Goal: Navigation & Orientation: Find specific page/section

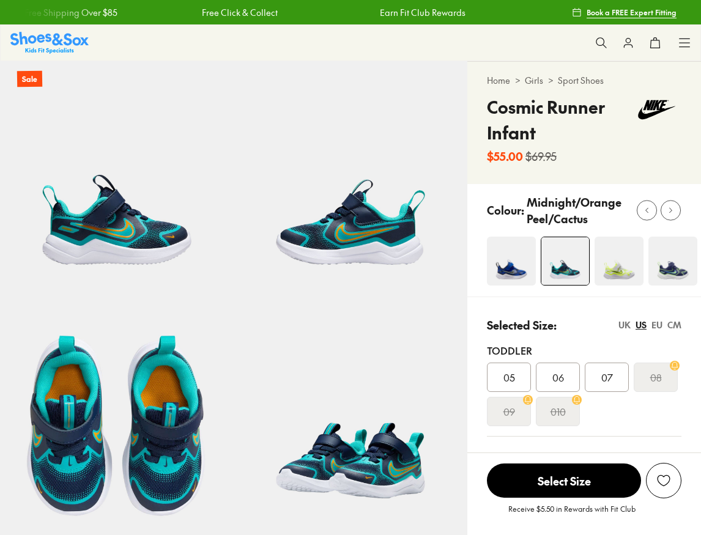
select select "*"
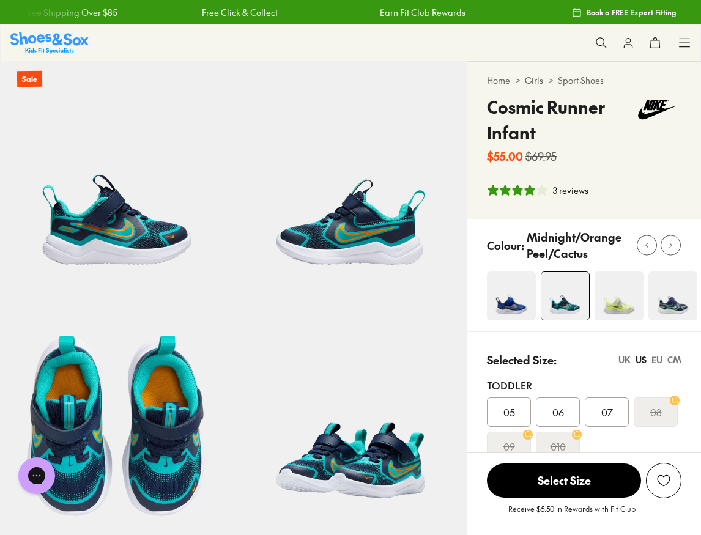
click at [685, 44] on icon at bounding box center [684, 43] width 12 height 12
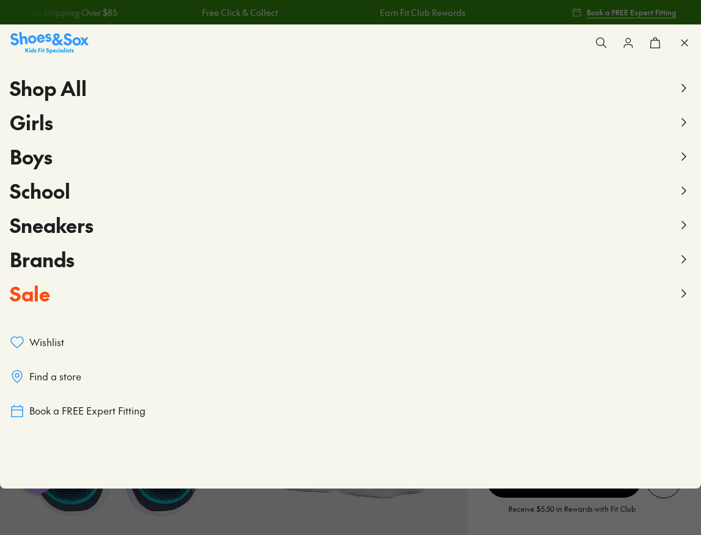
click at [69, 374] on span "Find a store" at bounding box center [55, 376] width 52 height 13
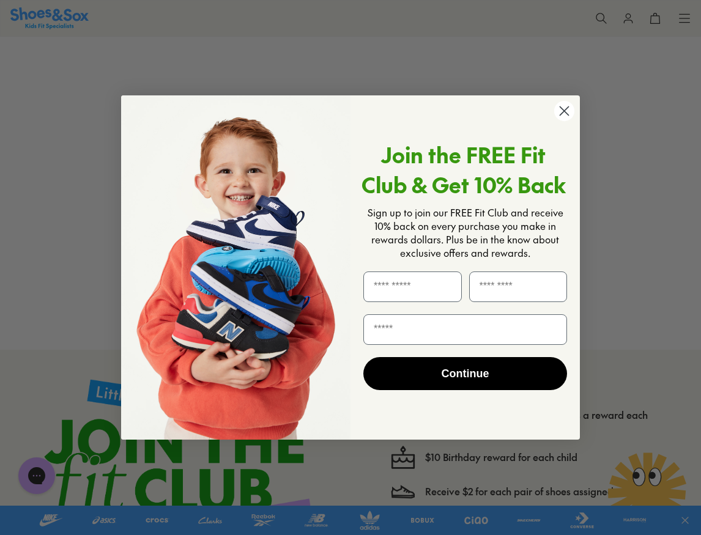
scroll to position [281, 0]
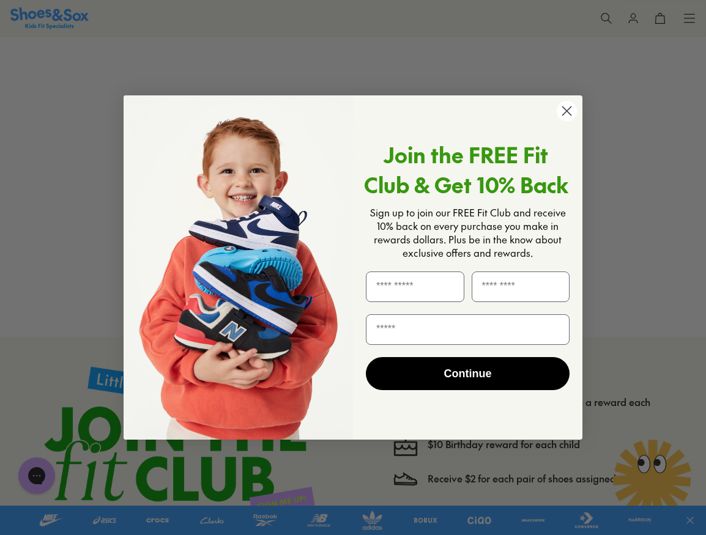
click at [561, 115] on circle "Close dialog" at bounding box center [566, 111] width 20 height 20
